Goal: Information Seeking & Learning: Learn about a topic

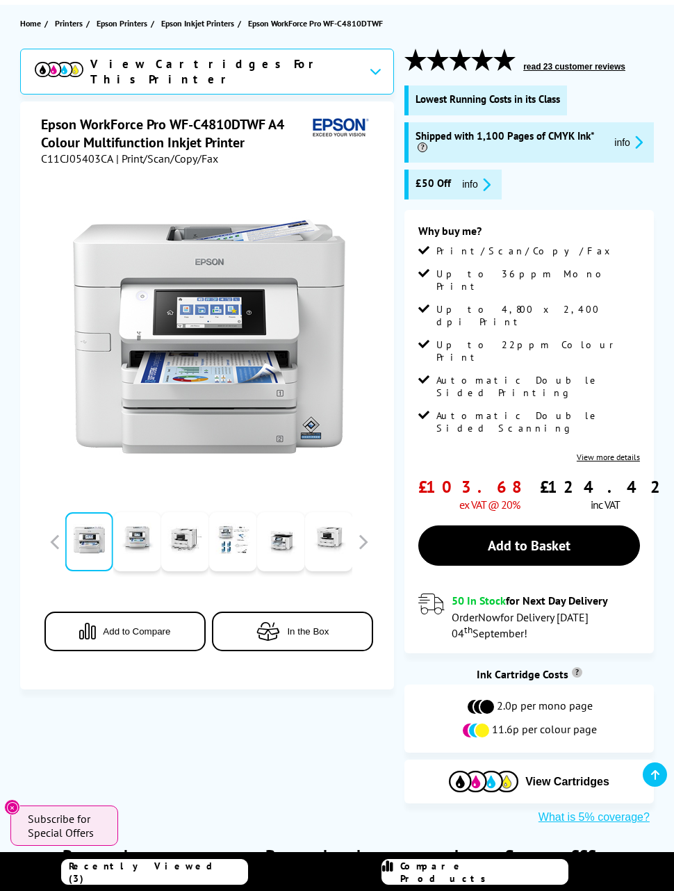
scroll to position [144, 0]
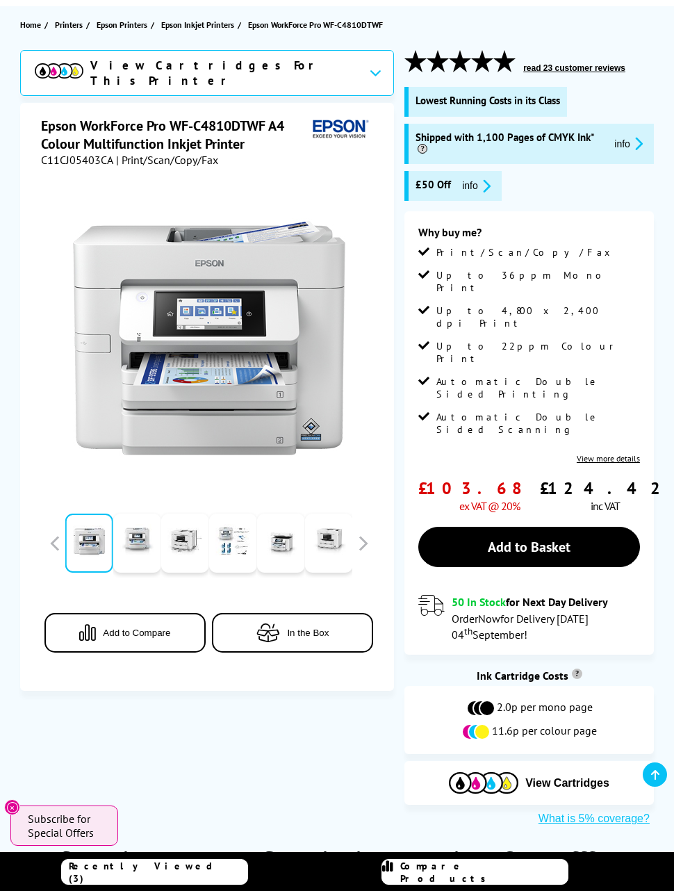
click at [613, 453] on link "View more details" at bounding box center [608, 458] width 63 height 10
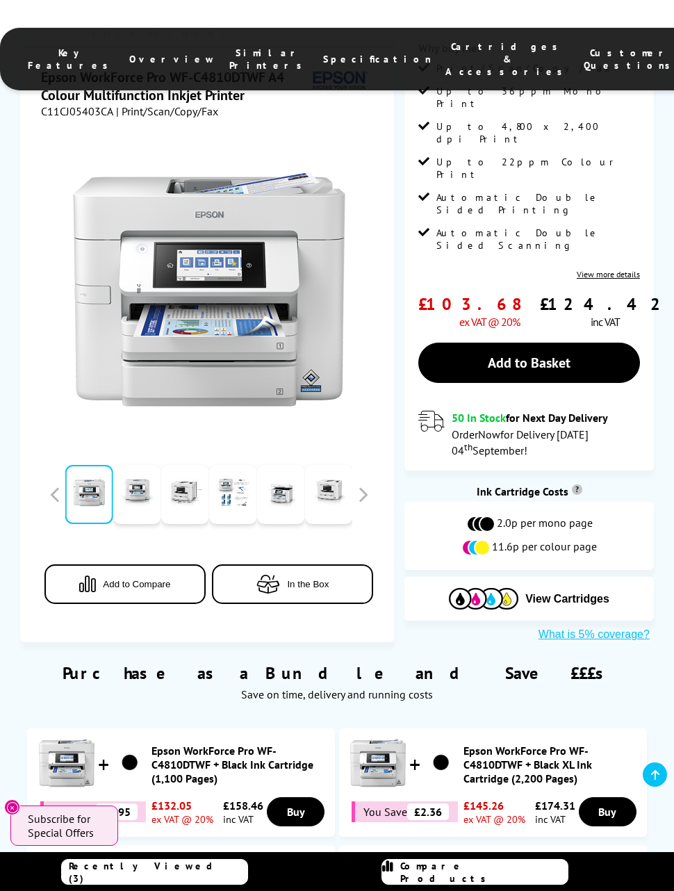
scroll to position [323, 0]
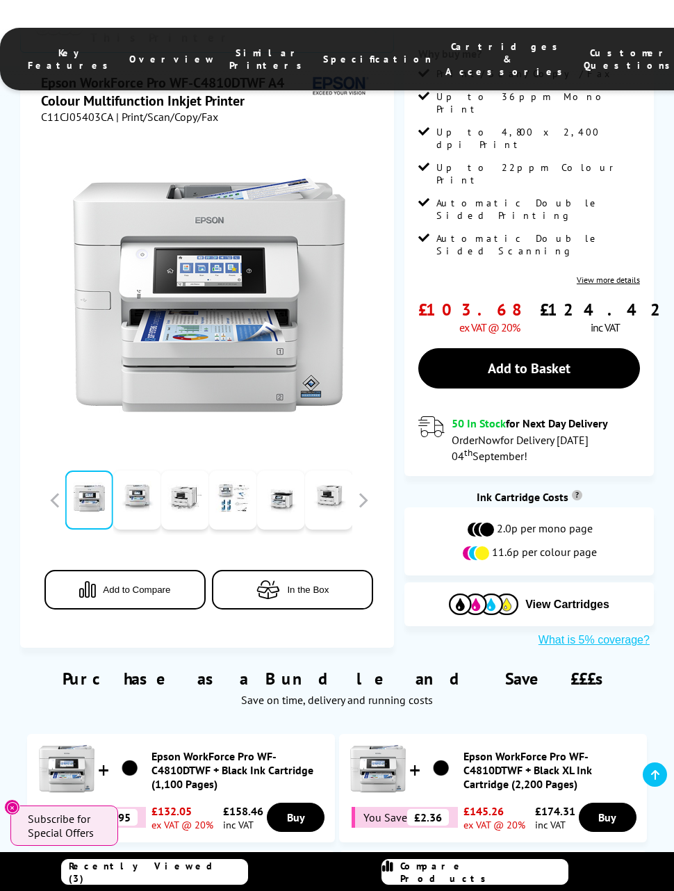
click at [617, 275] on link "View more details" at bounding box center [608, 280] width 63 height 10
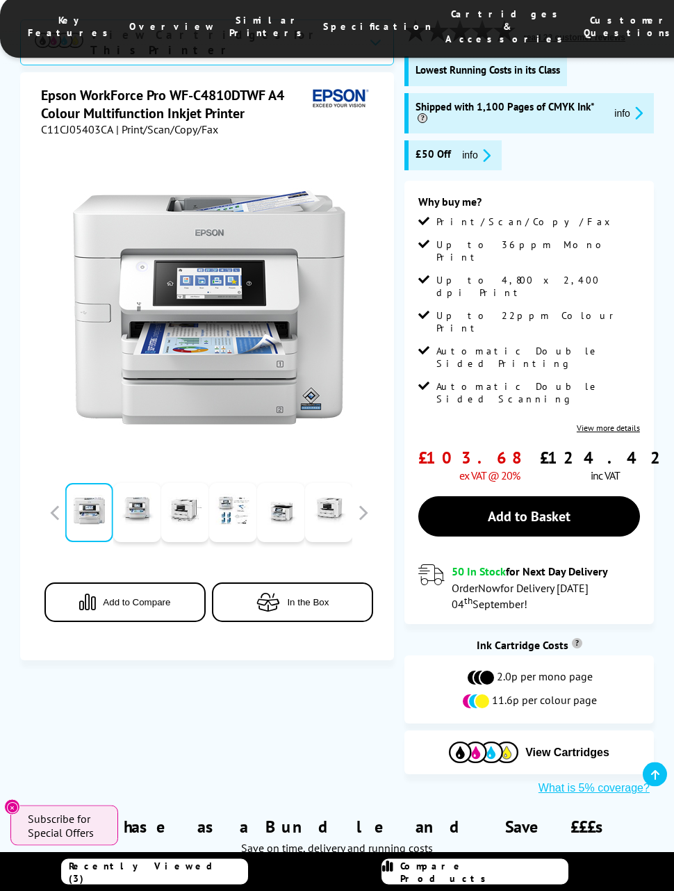
scroll to position [0, 0]
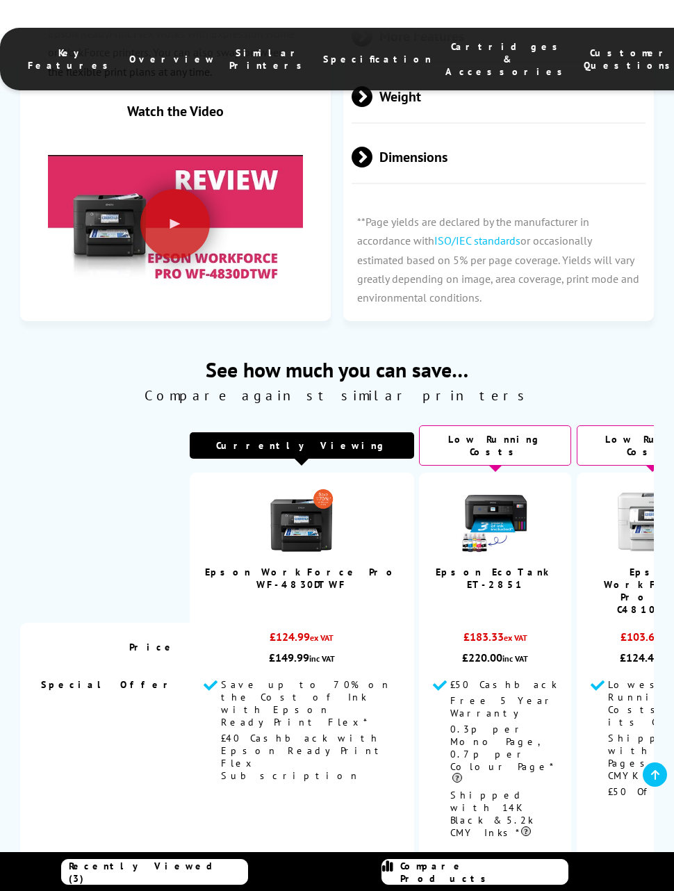
scroll to position [5199, 0]
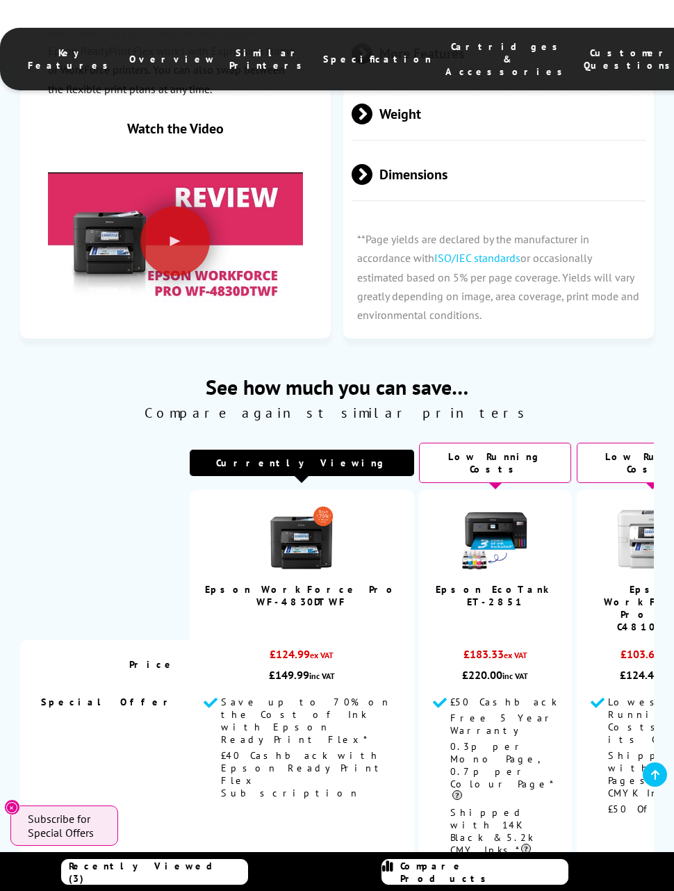
click at [296, 504] on img at bounding box center [302, 539] width 70 height 70
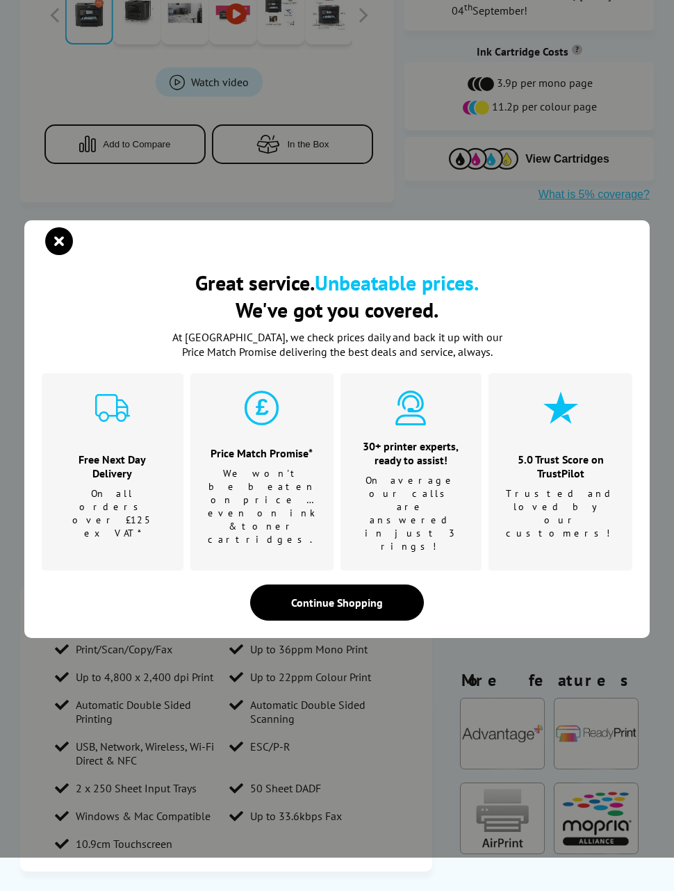
click at [59, 255] on icon "close modal" at bounding box center [59, 241] width 28 height 28
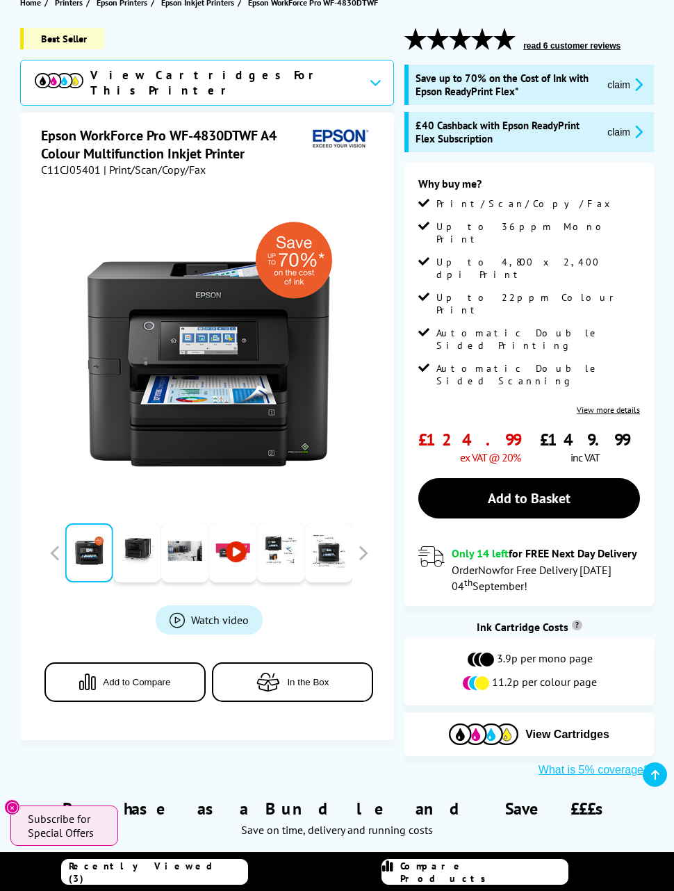
scroll to position [162, 0]
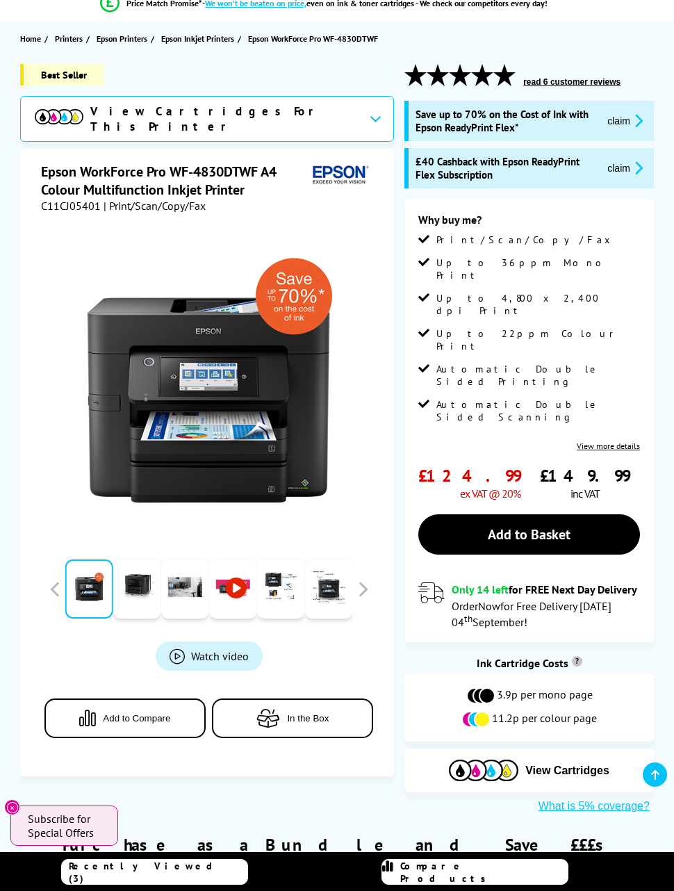
click at [629, 441] on link "View more details" at bounding box center [608, 446] width 63 height 10
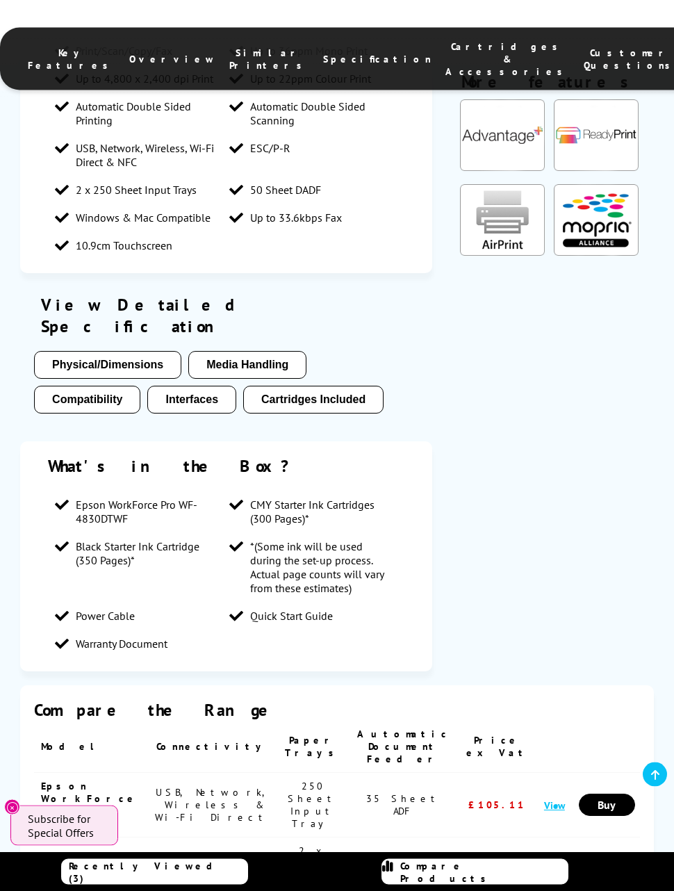
scroll to position [1341, 0]
click at [147, 385] on button "Interfaces" at bounding box center [191, 399] width 89 height 28
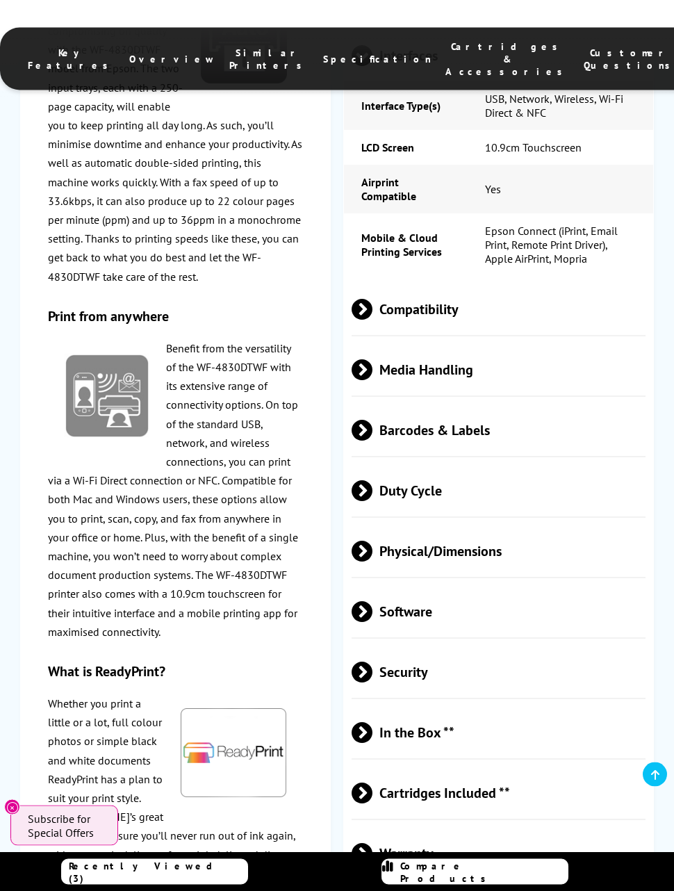
scroll to position [2979, 0]
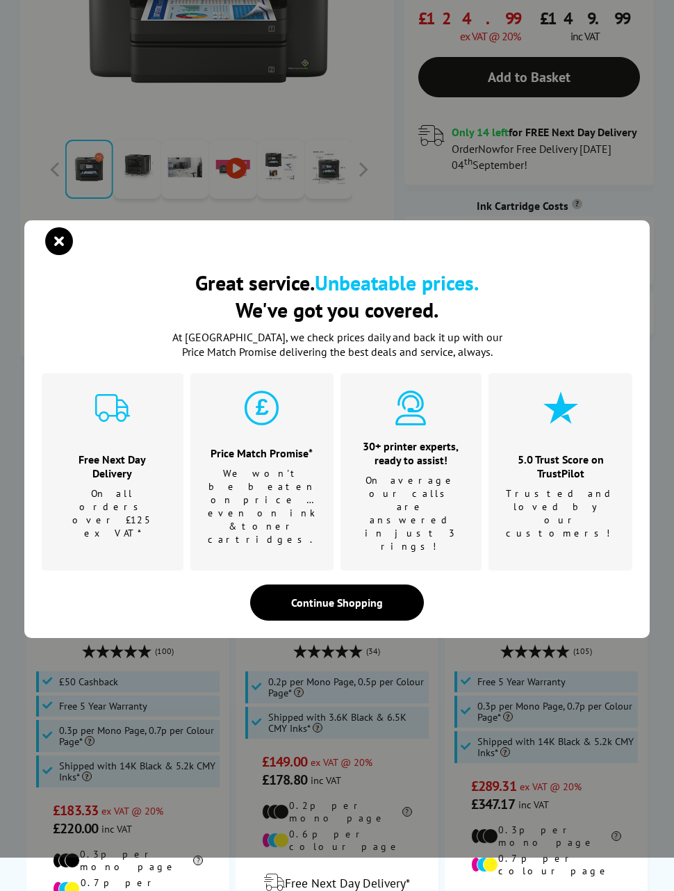
scroll to position [584, 0]
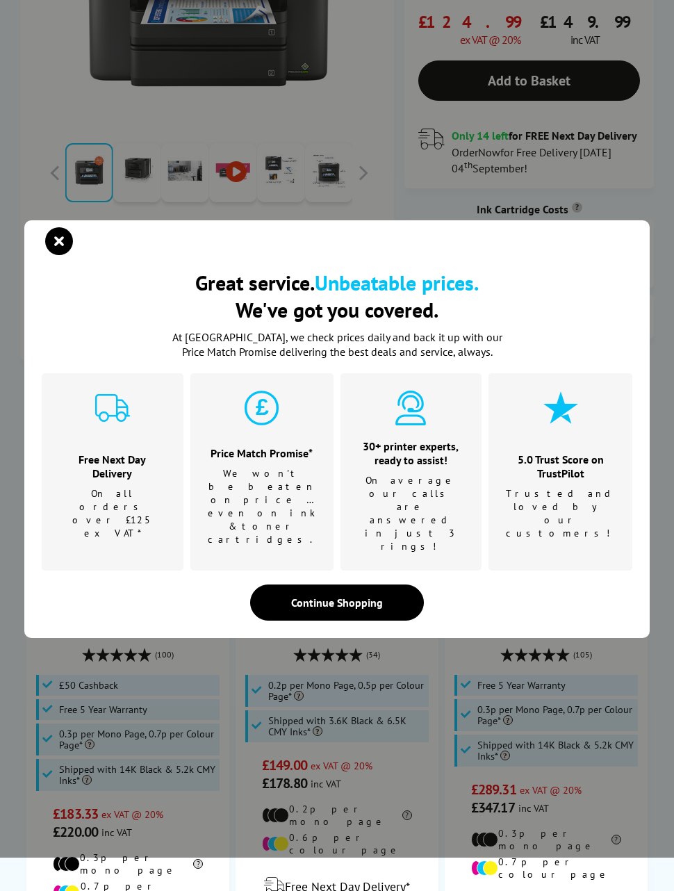
click at [353, 597] on div "Continue Shopping" at bounding box center [337, 603] width 174 height 36
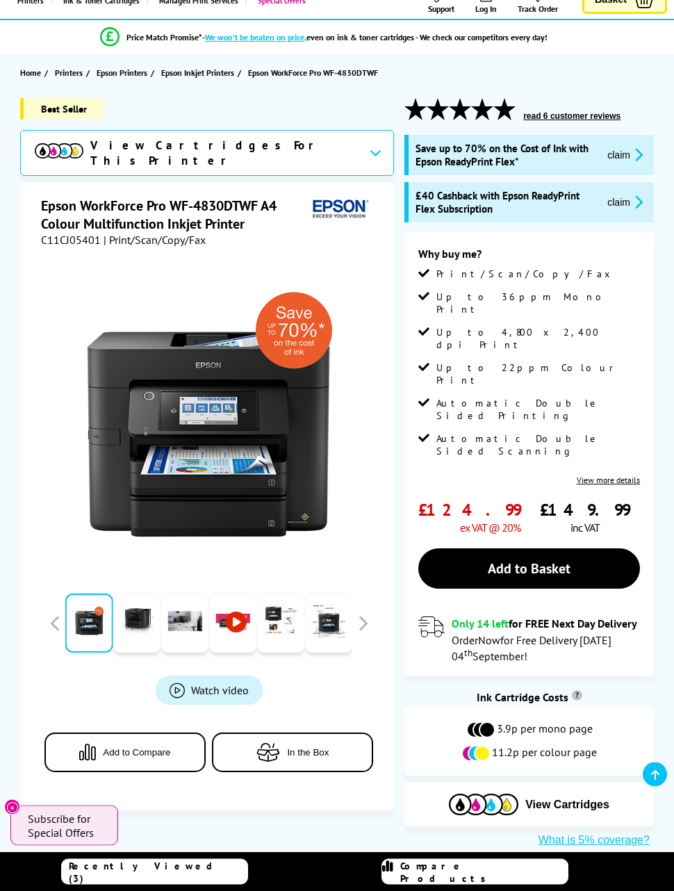
scroll to position [0, 0]
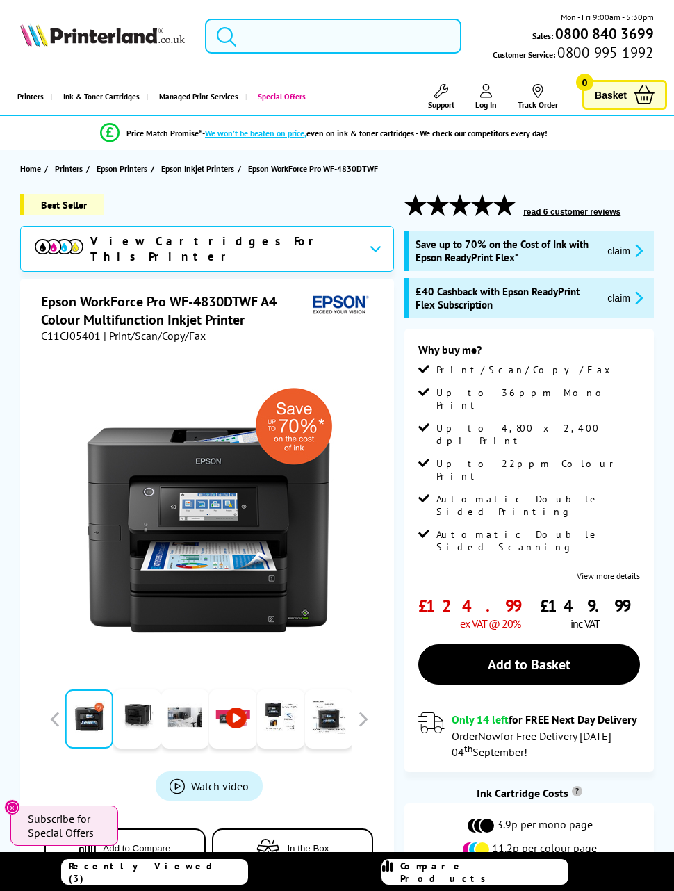
click at [361, 38] on input "search" at bounding box center [333, 36] width 257 height 35
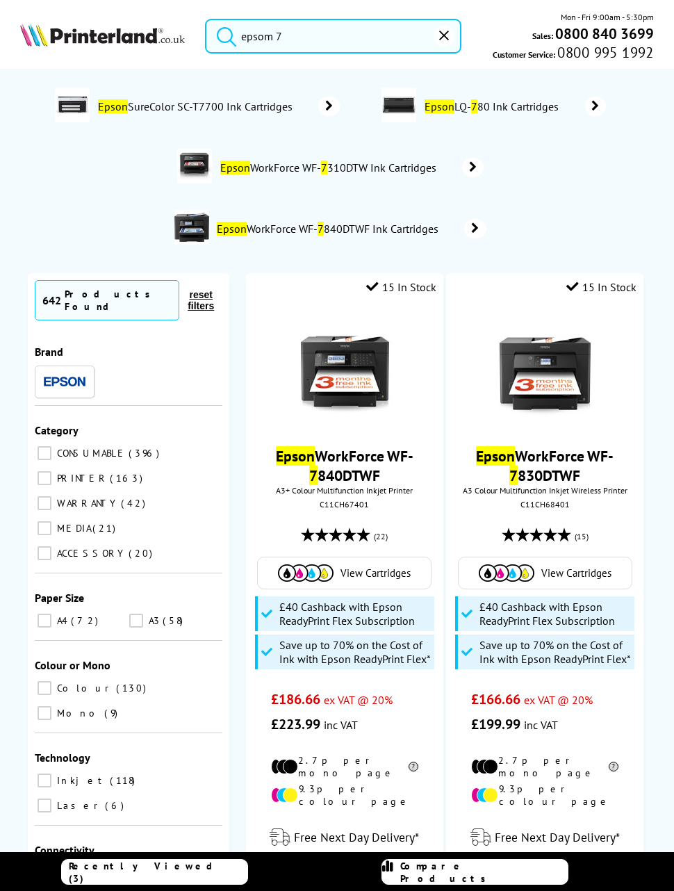
type input "epsom 7"
click at [576, 392] on img at bounding box center [545, 370] width 104 height 104
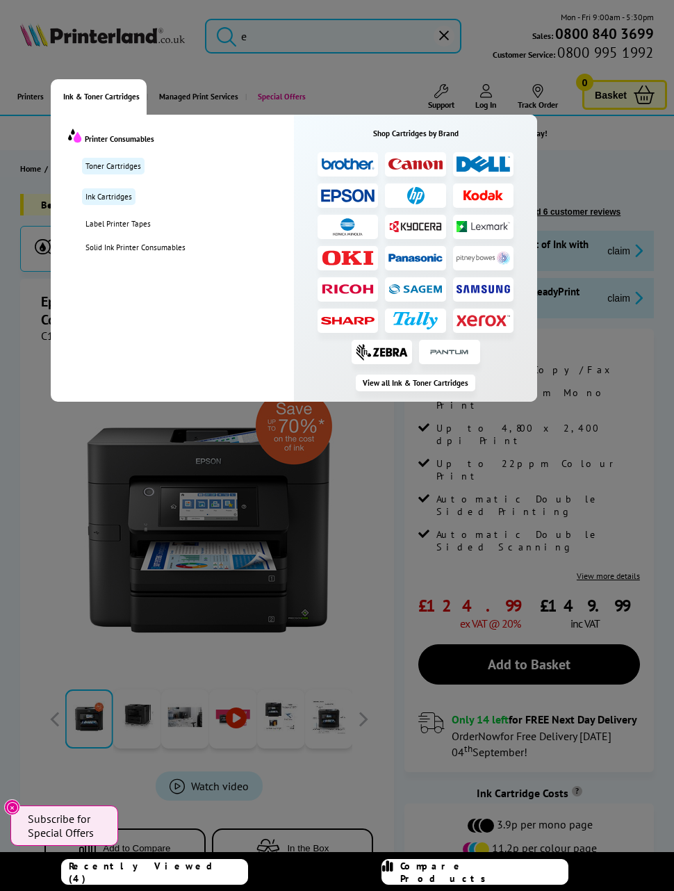
click at [341, 29] on div at bounding box center [337, 445] width 674 height 891
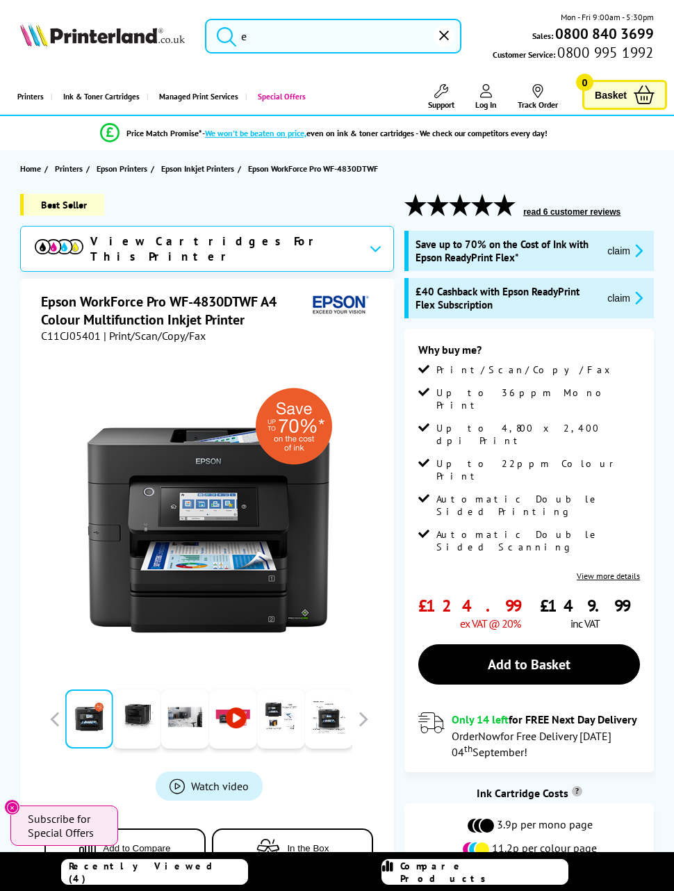
click at [352, 40] on input "e" at bounding box center [333, 36] width 257 height 35
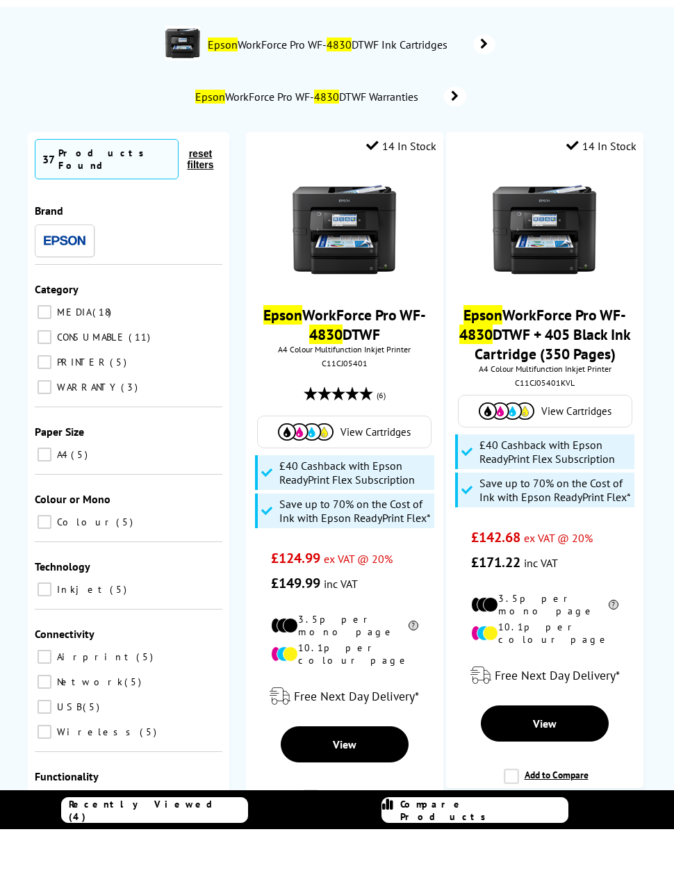
type input "epsom 4830"
click at [384, 257] on img at bounding box center [345, 291] width 104 height 104
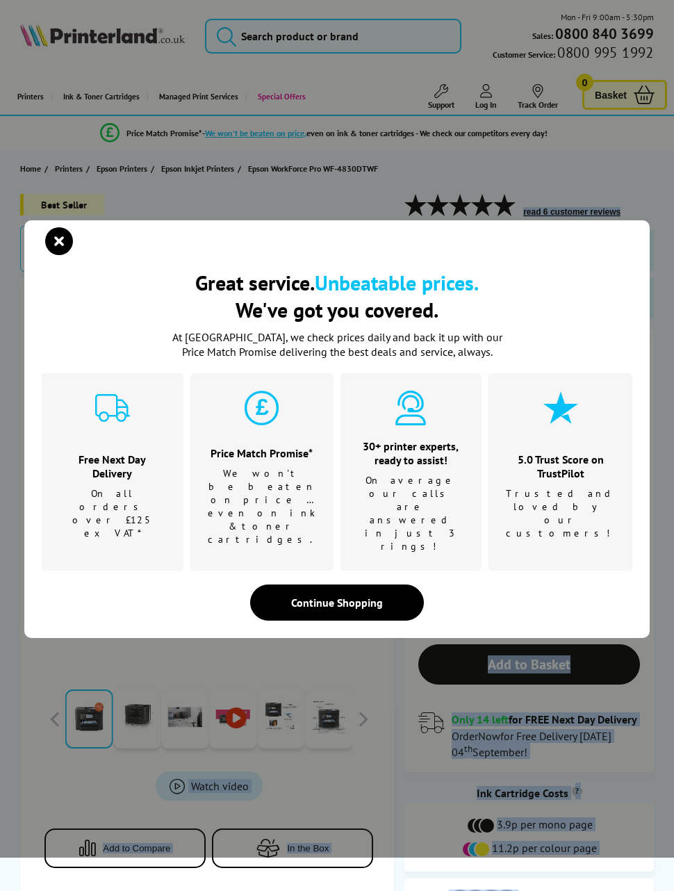
click at [56, 255] on icon "close modal" at bounding box center [59, 241] width 28 height 28
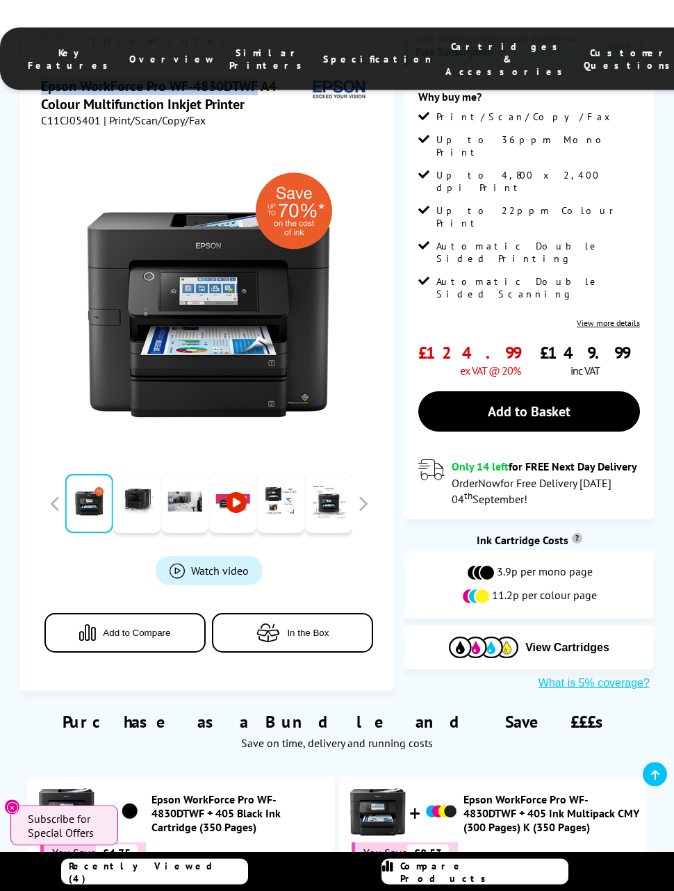
click at [574, 642] on span "View Cartridges" at bounding box center [568, 648] width 84 height 13
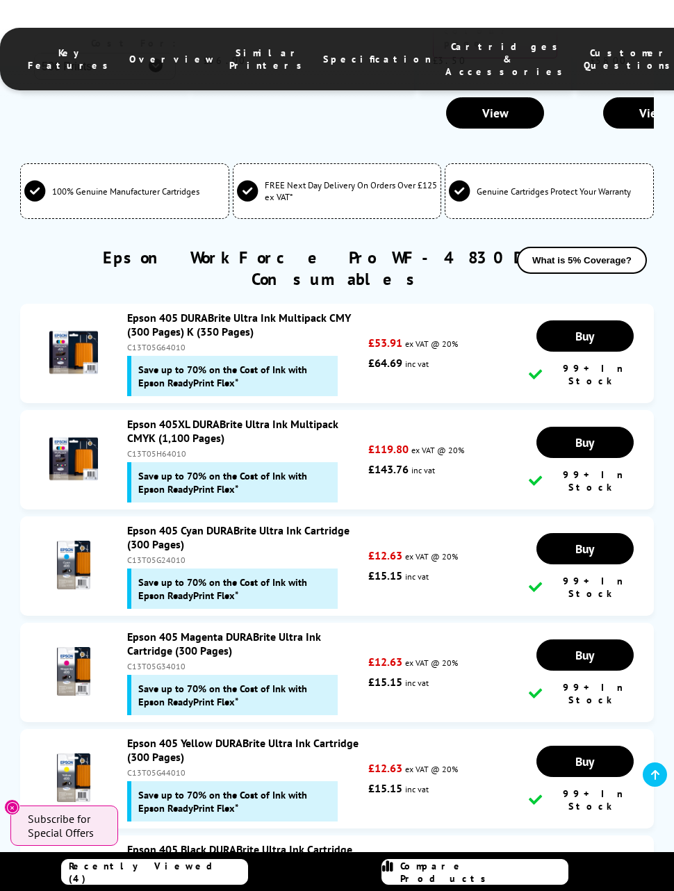
scroll to position [4645, 0]
